Goal: Find specific page/section: Find specific page/section

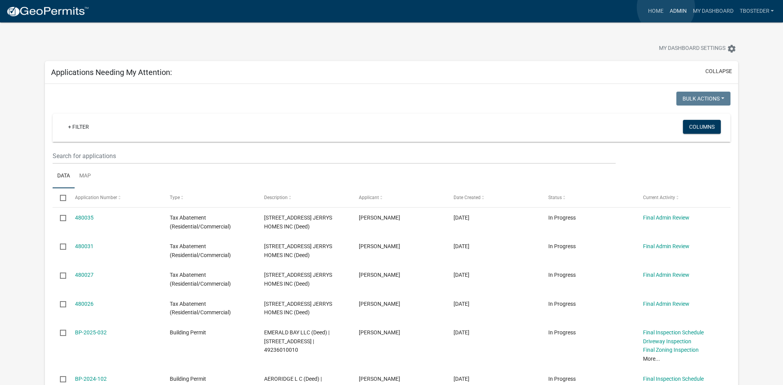
click at [666, 7] on link "Admin" at bounding box center [677, 11] width 23 height 15
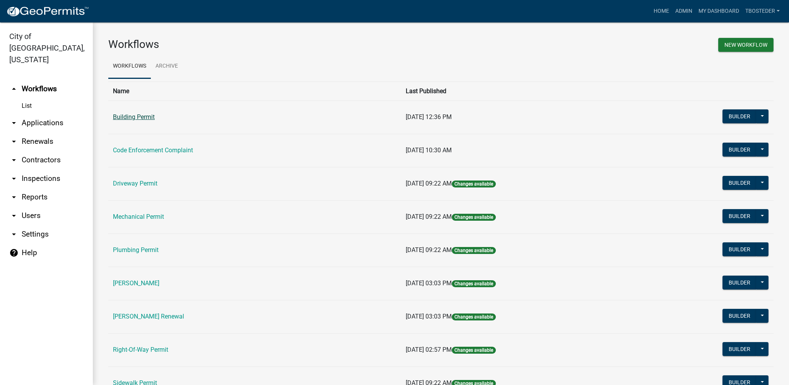
click at [148, 117] on link "Building Permit" at bounding box center [134, 116] width 42 height 7
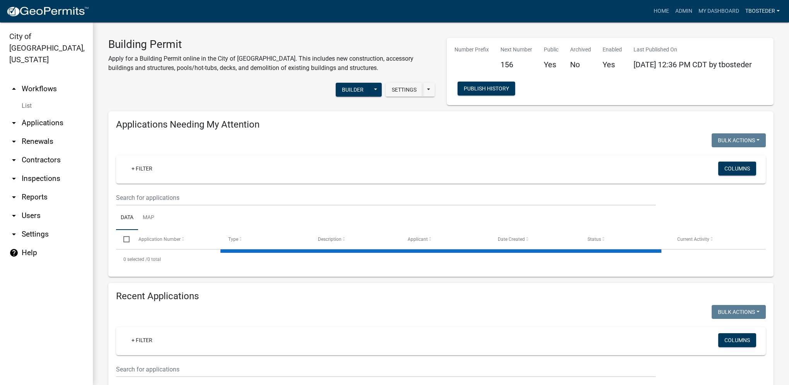
select select "1: 25"
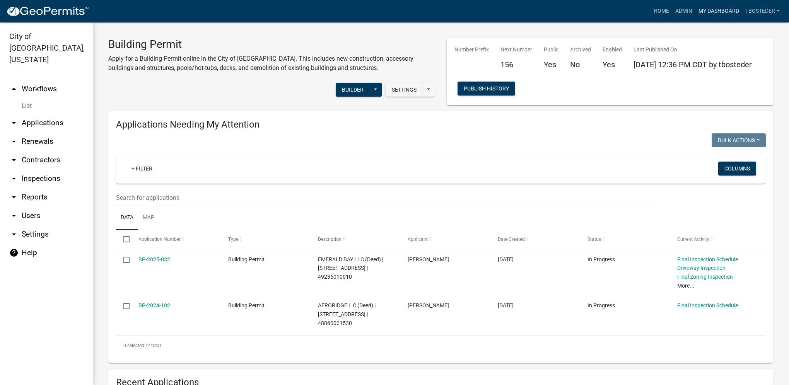
click at [735, 8] on link "My Dashboard" at bounding box center [718, 11] width 47 height 15
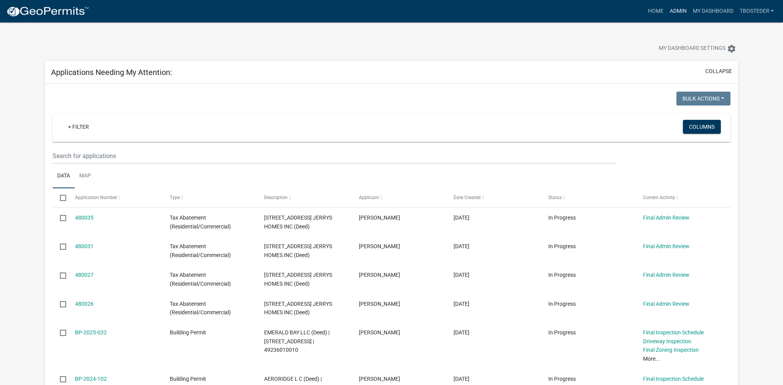
click at [666, 8] on link "Admin" at bounding box center [677, 11] width 23 height 15
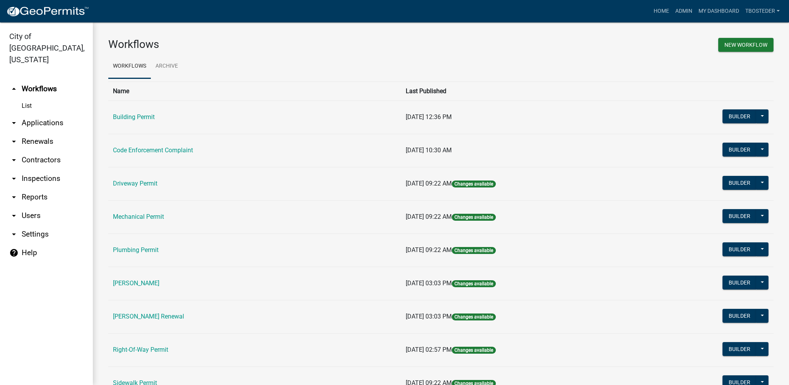
click at [132, 121] on td "Building Permit" at bounding box center [254, 117] width 293 height 33
click at [147, 116] on link "Building Permit" at bounding box center [134, 116] width 42 height 7
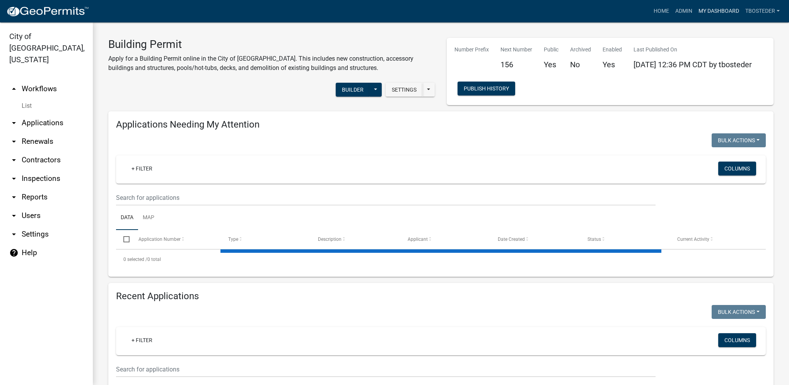
select select "1: 25"
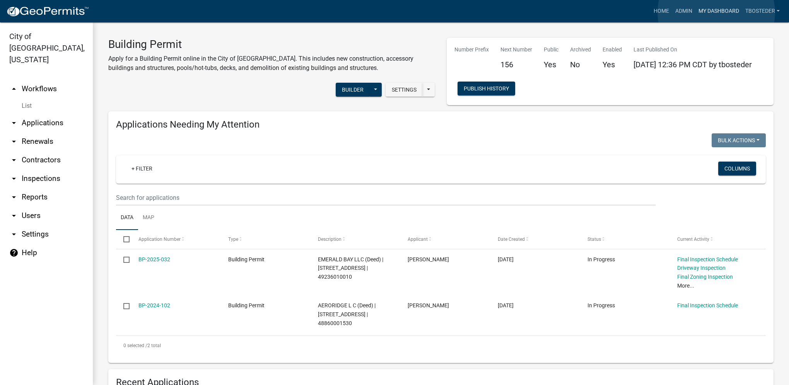
click at [716, 13] on link "My Dashboard" at bounding box center [718, 11] width 47 height 15
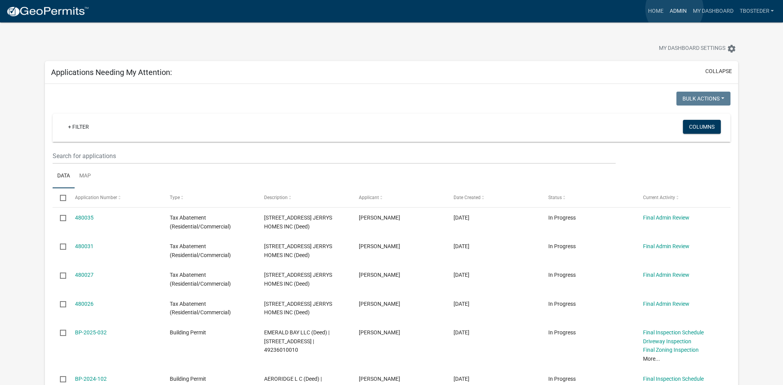
click at [674, 9] on link "Admin" at bounding box center [677, 11] width 23 height 15
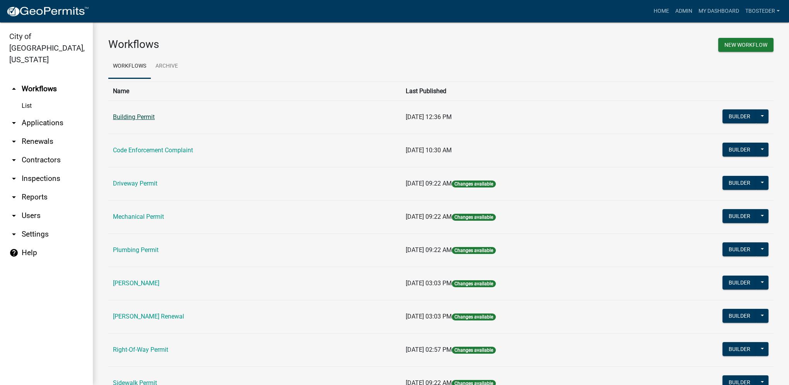
click at [145, 118] on link "Building Permit" at bounding box center [134, 116] width 42 height 7
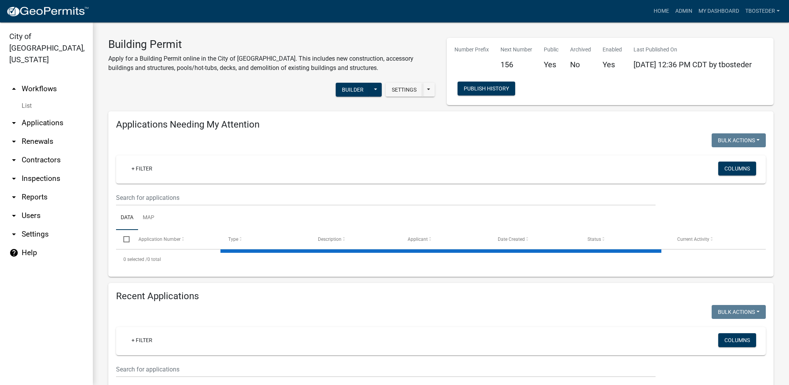
select select "1: 25"
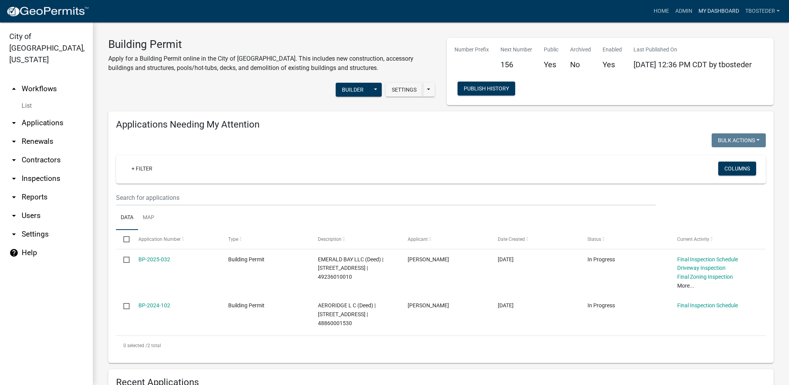
click at [708, 14] on link "My Dashboard" at bounding box center [718, 11] width 47 height 15
